Goal: Task Accomplishment & Management: Use online tool/utility

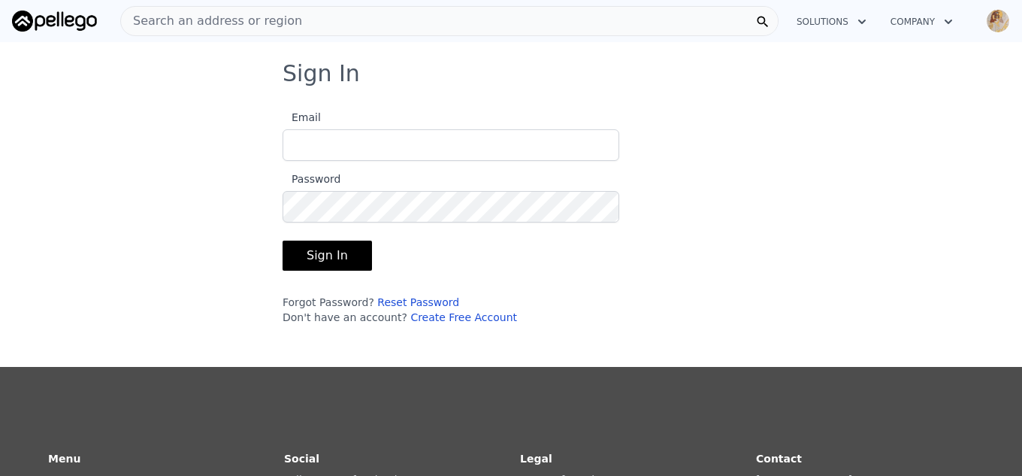
type input "[EMAIL_ADDRESS][DOMAIN_NAME]"
click at [297, 256] on button "Sign In" at bounding box center [326, 255] width 89 height 30
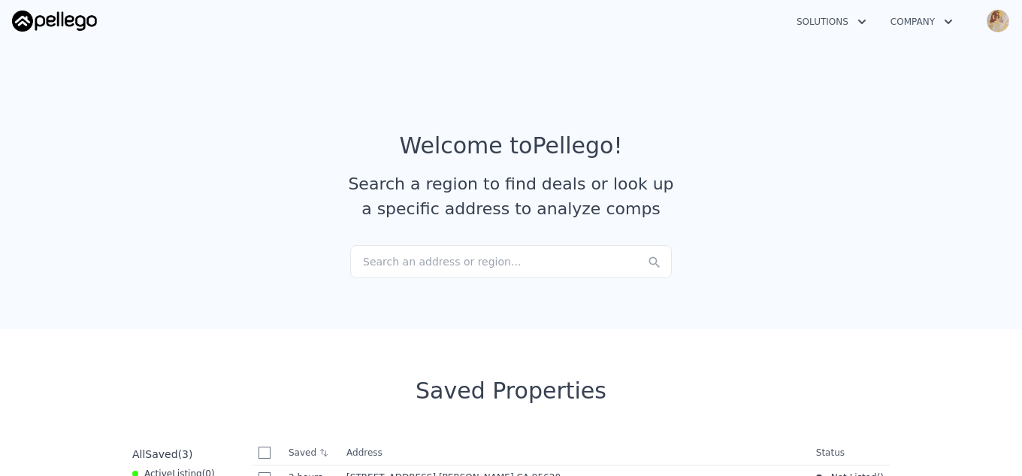
click at [938, 21] on button "Company" at bounding box center [921, 21] width 86 height 27
click at [702, 55] on section "Welcome to Pellego ! Search a region to find deals or look up a specific addres…" at bounding box center [511, 182] width 1022 height 293
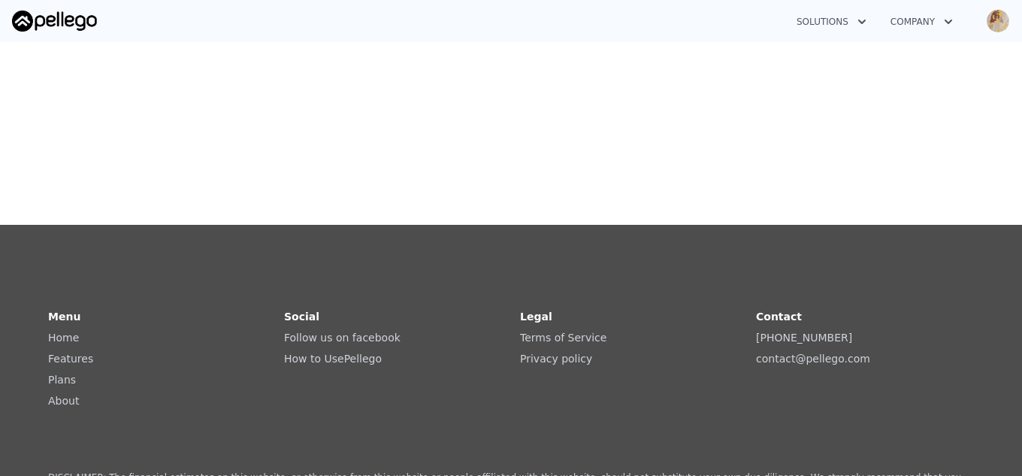
scroll to position [385, 0]
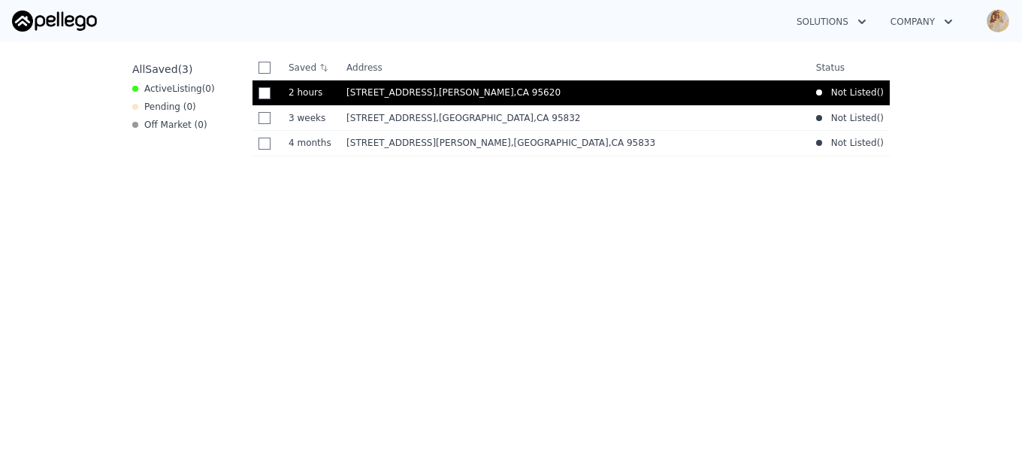
click at [514, 96] on span ", CA 95620" at bounding box center [537, 92] width 47 height 11
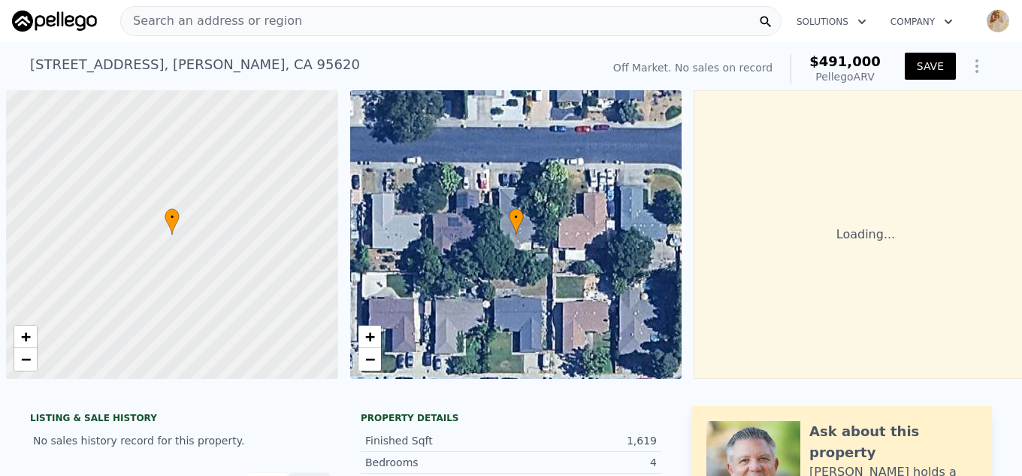
scroll to position [0, 6]
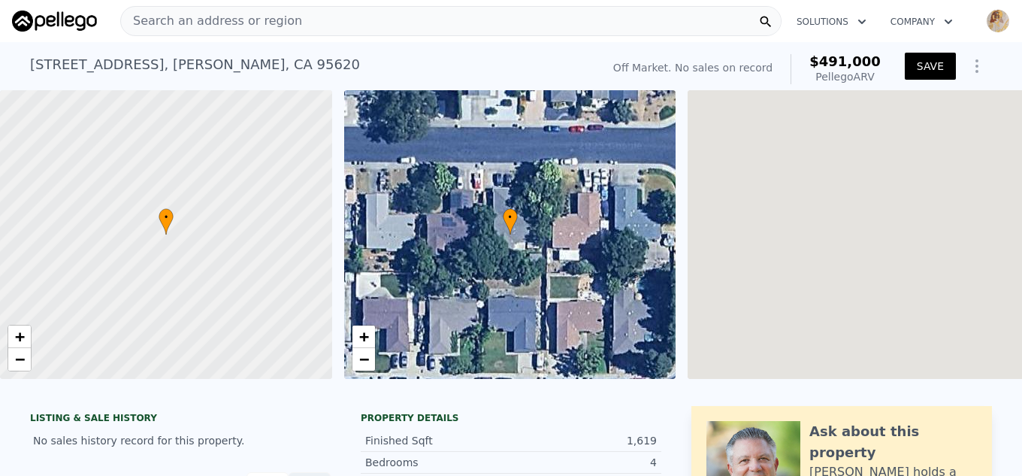
click at [969, 67] on icon "Show Options" at bounding box center [977, 66] width 18 height 18
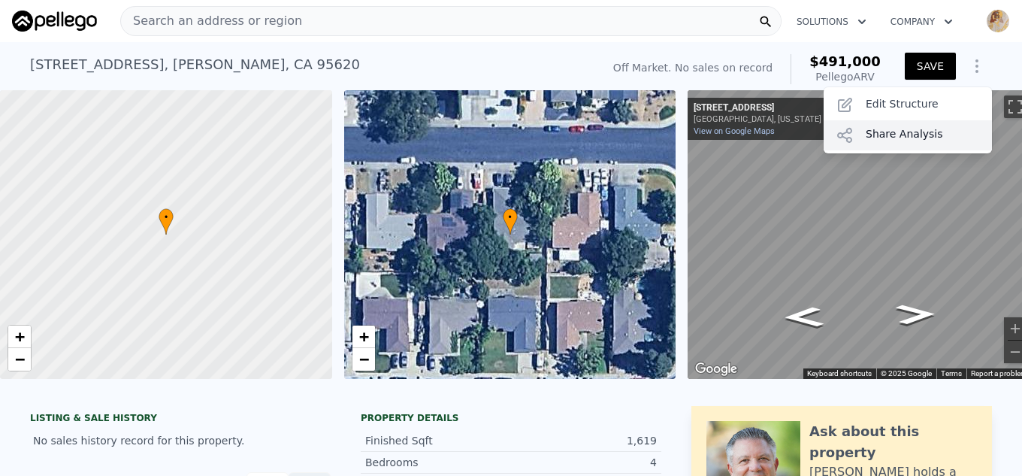
click at [885, 128] on div "Share Analysis" at bounding box center [907, 135] width 168 height 30
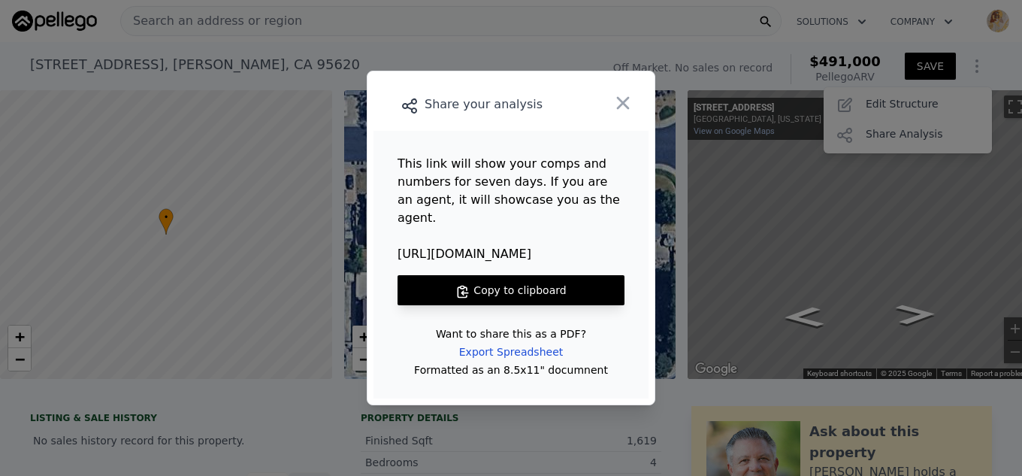
click at [524, 275] on button "Copy to clipboard" at bounding box center [510, 290] width 227 height 30
